Goal: Task Accomplishment & Management: Manage account settings

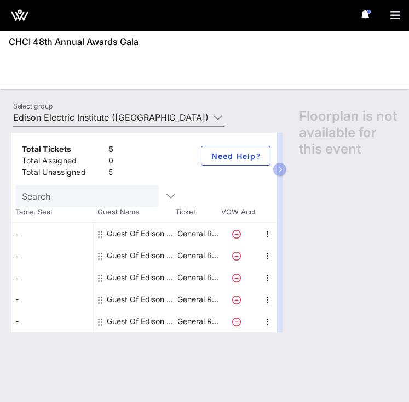
click at [167, 123] on div "Total Tickets 5 Total Assigned 0 Total Unassigned 5 Need Help? Search Table, Se…" at bounding box center [204, 262] width 409 height 280
click at [160, 108] on div "Select group Edison Electric Institute (Edison Electric Institute) [Rita C, rca…" at bounding box center [119, 120] width 225 height 36
click at [161, 119] on input "Edison Electric Institute ([GEOGRAPHIC_DATA]) [[PERSON_NAME], [EMAIL_ADDRESS][D…" at bounding box center [111, 117] width 196 height 18
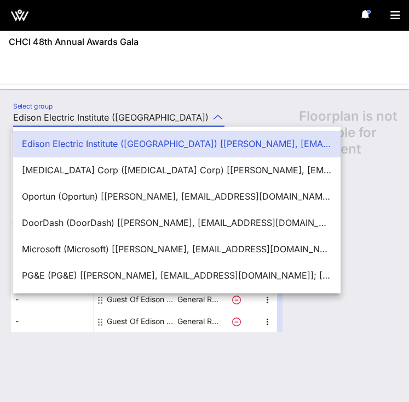
click at [151, 99] on div "Select group Edison Electric Institute (Edison Electric Institute) [Rita C, rca…" at bounding box center [204, 245] width 409 height 313
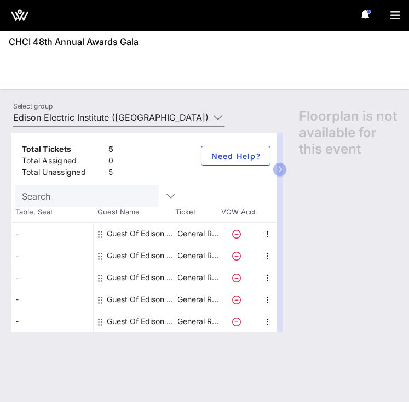
click at [238, 234] on icon at bounding box center [236, 234] width 9 height 9
click at [312, 135] on span "Floorplan is not available for this event" at bounding box center [348, 132] width 99 height 49
click at [147, 251] on div "Guest Of Edison Electric Institute" at bounding box center [141, 255] width 69 height 22
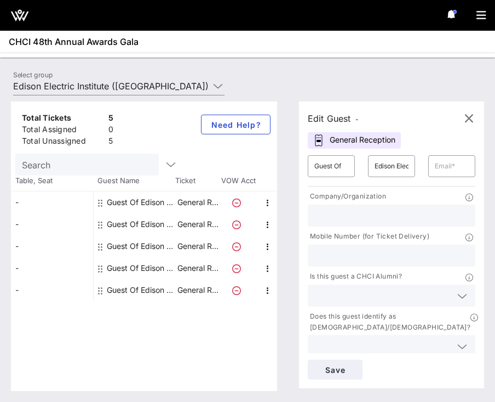
click at [389, 211] on input "text" at bounding box center [391, 215] width 154 height 14
type input "IDEATE California"
click at [337, 254] on input "text" at bounding box center [391, 255] width 154 height 14
type input "000-000-0000"
click at [346, 290] on input "text" at bounding box center [382, 295] width 137 height 14
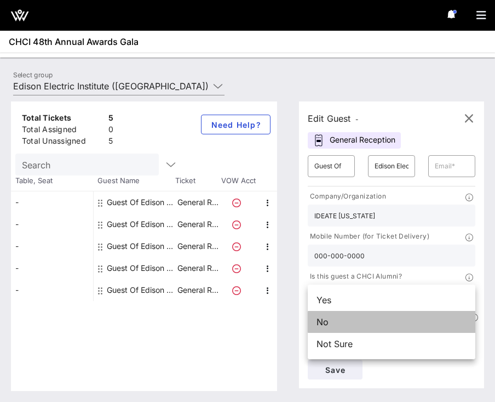
click at [339, 316] on div "No" at bounding box center [392, 322] width 168 height 22
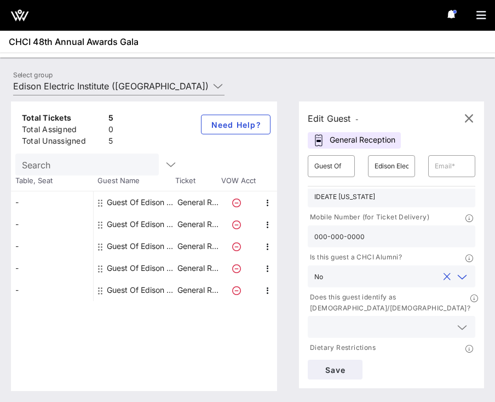
scroll to position [23, 0]
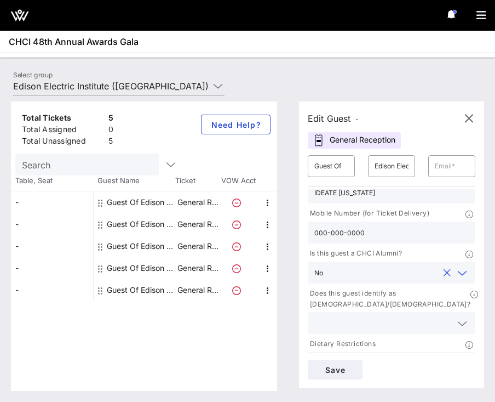
click at [340, 268] on input "text" at bounding box center [383, 272] width 111 height 14
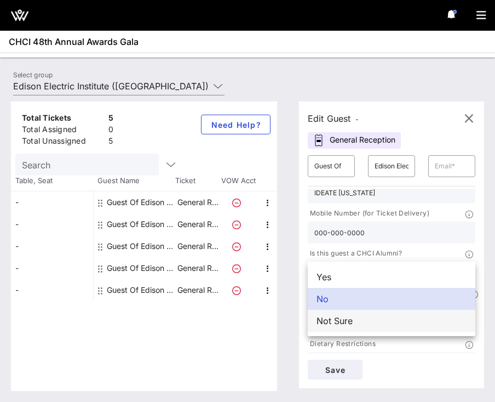
click at [339, 319] on div "Not Sure" at bounding box center [392, 321] width 168 height 22
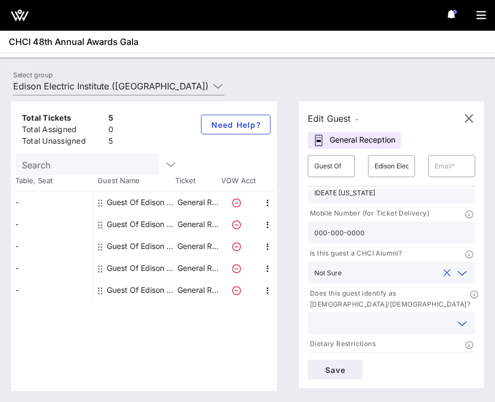
click at [342, 319] on input "text" at bounding box center [382, 323] width 137 height 14
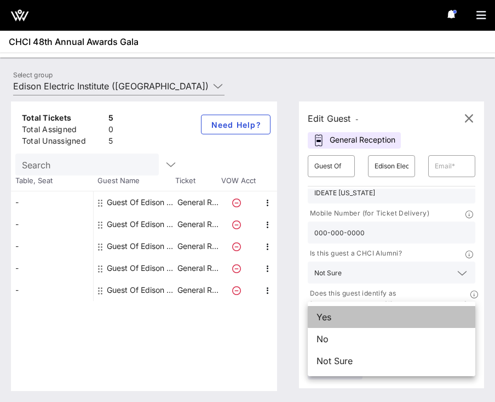
click at [342, 317] on div "Yes" at bounding box center [392, 317] width 168 height 22
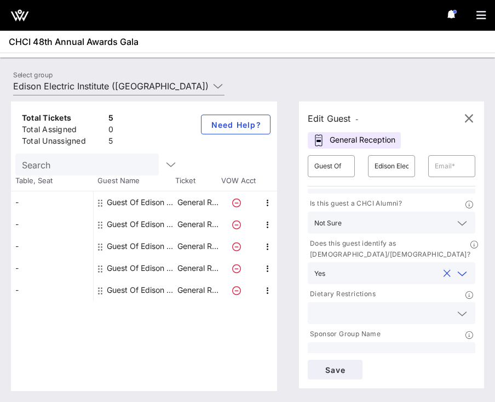
scroll to position [76, 0]
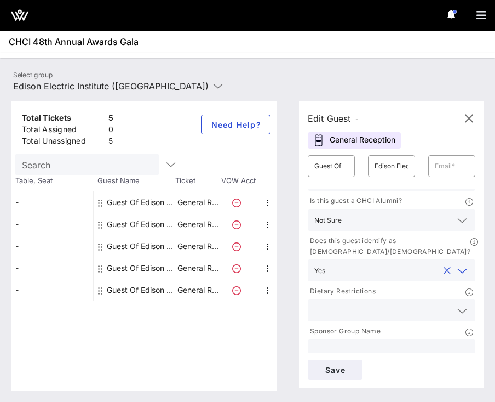
click at [341, 343] on input "text" at bounding box center [391, 350] width 154 height 14
type input "EEI"
click at [409, 173] on input "text" at bounding box center [452, 166] width 34 height 18
paste input "jhernandez@ideatecal.com"
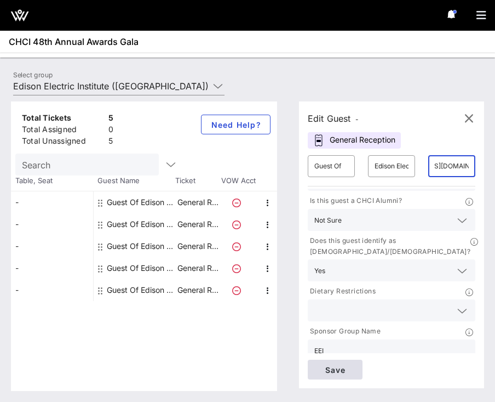
type input "jhernandez@ideatecal.com"
click at [353, 365] on span "Save" at bounding box center [335, 369] width 37 height 9
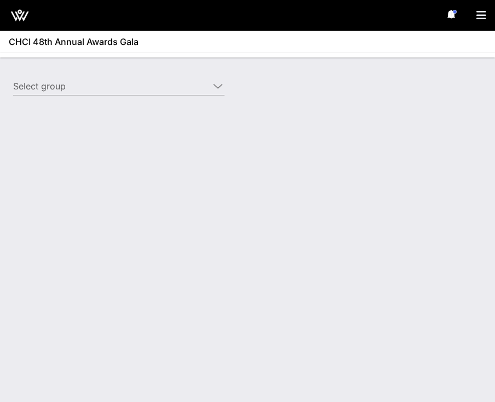
type input "Edison Electric Institute ([GEOGRAPHIC_DATA]) [[PERSON_NAME], [EMAIL_ADDRESS][D…"
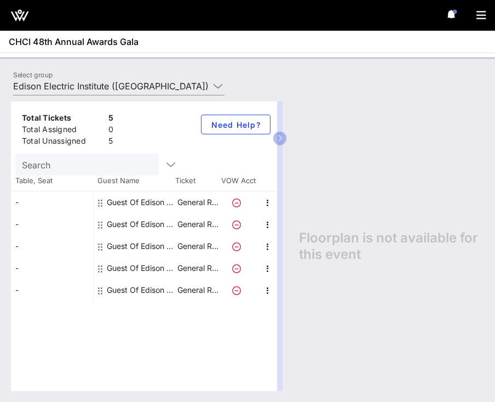
click at [276, 129] on div "Total Tickets 5 Total Assigned 0 Total Unassigned 5 Need Help?" at bounding box center [144, 127] width 266 height 52
click at [279, 135] on icon "button" at bounding box center [280, 138] width 5 height 7
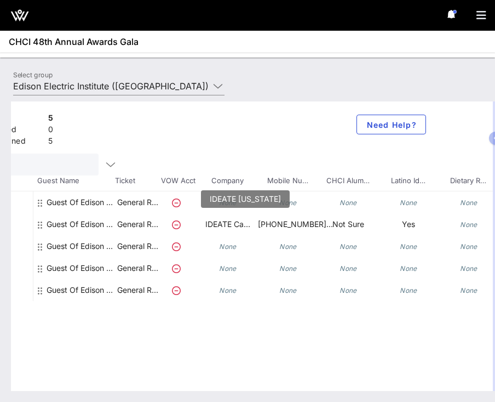
scroll to position [0, 71]
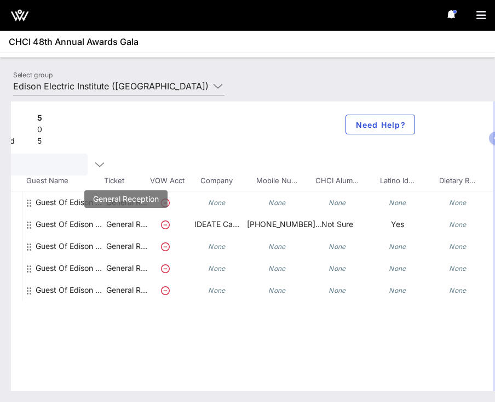
click at [121, 222] on p "General R…" at bounding box center [127, 224] width 44 height 22
click at [91, 226] on div "Guest Of Edison Electric Institute" at bounding box center [70, 228] width 69 height 31
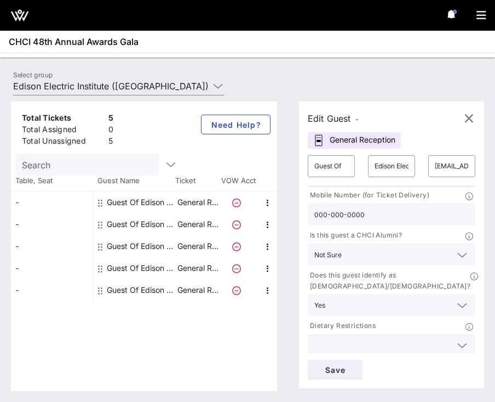
scroll to position [0, 0]
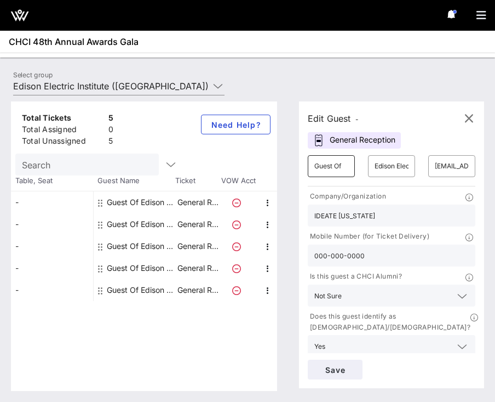
click at [341, 164] on input "Guest Of" at bounding box center [331, 166] width 34 height 18
type input "Jose"
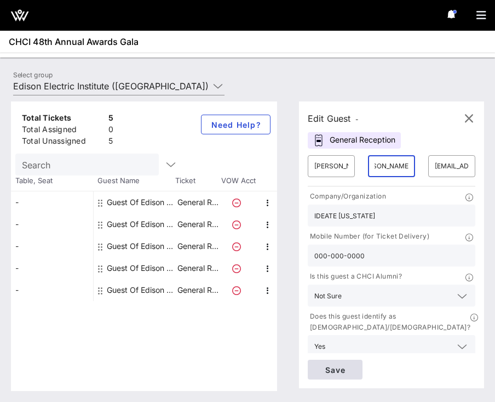
type input "Atilio Hernandez"
click at [324, 365] on span "Save" at bounding box center [335, 369] width 37 height 9
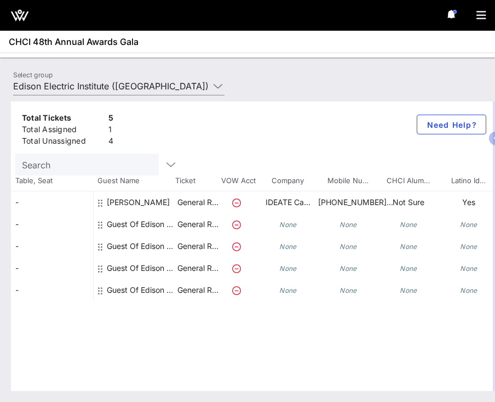
click at [137, 224] on div "Guest Of Edison Electric Institute" at bounding box center [141, 224] width 69 height 22
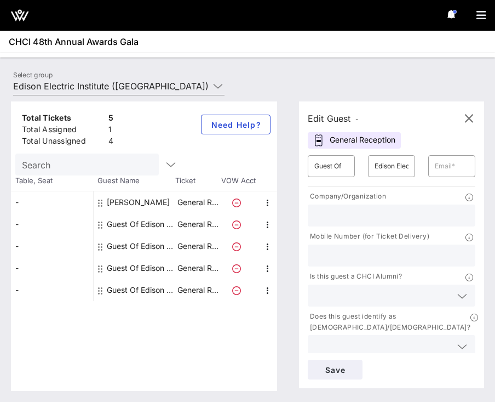
click at [244, 76] on div "Select group Edison Electric Institute (Edison Electric Institute) [Rita C, rca…" at bounding box center [248, 87] width 482 height 38
click at [333, 92] on div "Total Tickets 5 Total Assigned 1 Total Unassigned 4 Need Help? Search Table, Se…" at bounding box center [247, 245] width 495 height 311
click at [467, 117] on icon "button" at bounding box center [468, 118] width 13 height 13
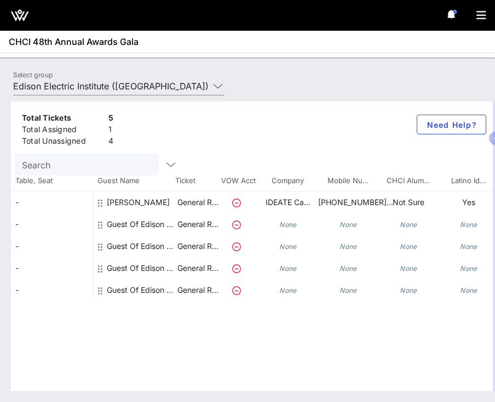
click at [133, 224] on div "Guest Of Edison Electric Institute" at bounding box center [141, 224] width 69 height 22
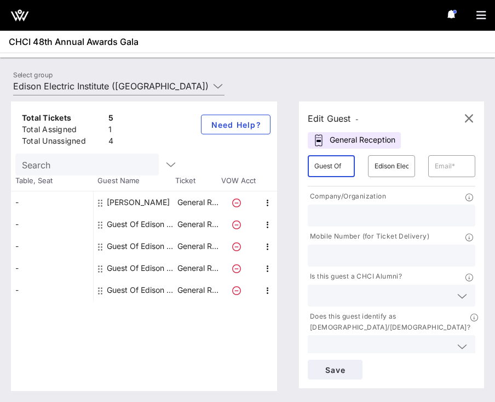
click at [344, 161] on input "Guest Of" at bounding box center [331, 166] width 34 height 18
type input "K"
click at [460, 114] on span "button" at bounding box center [469, 118] width 26 height 13
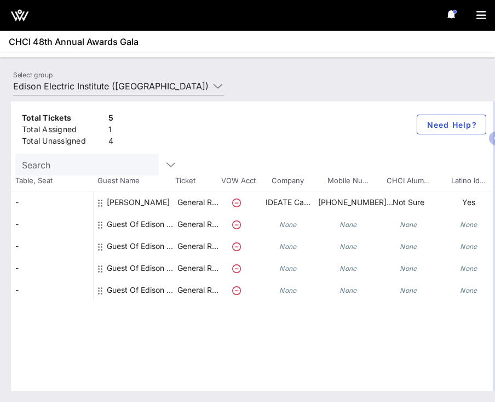
click at [156, 221] on div "Guest Of Edison Electric Institute" at bounding box center [141, 224] width 69 height 22
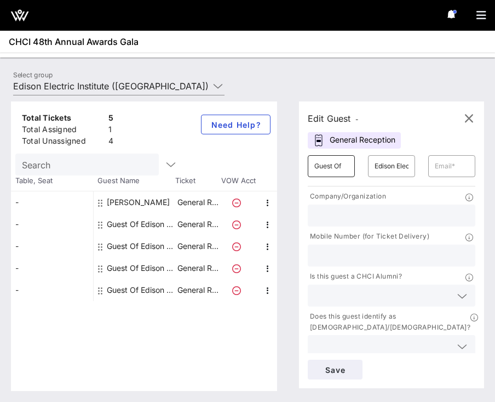
click at [331, 161] on input "Guest Of" at bounding box center [331, 166] width 34 height 18
type input "David"
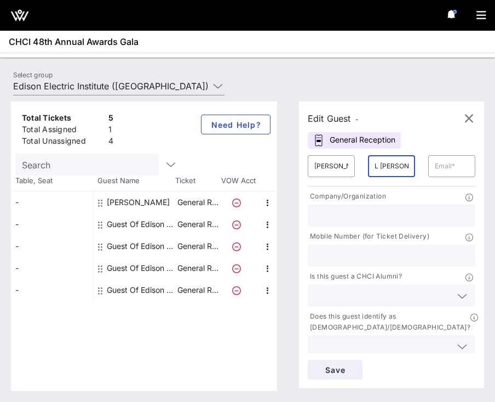
type input "L Botello"
type input "tobe"
click at [466, 123] on icon "button" at bounding box center [468, 118] width 13 height 13
